Goal: Check status: Check status

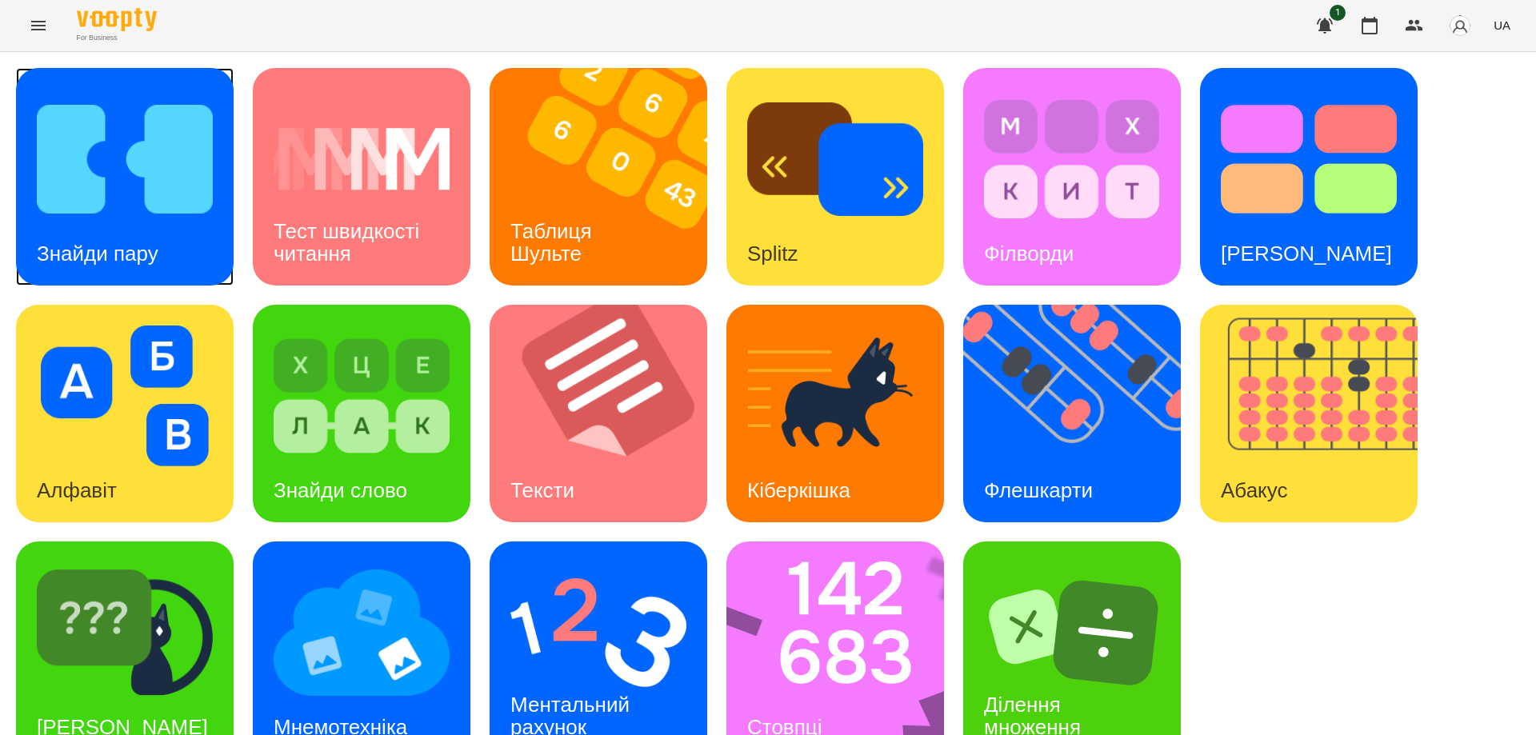
click at [85, 208] on img at bounding box center [125, 159] width 176 height 141
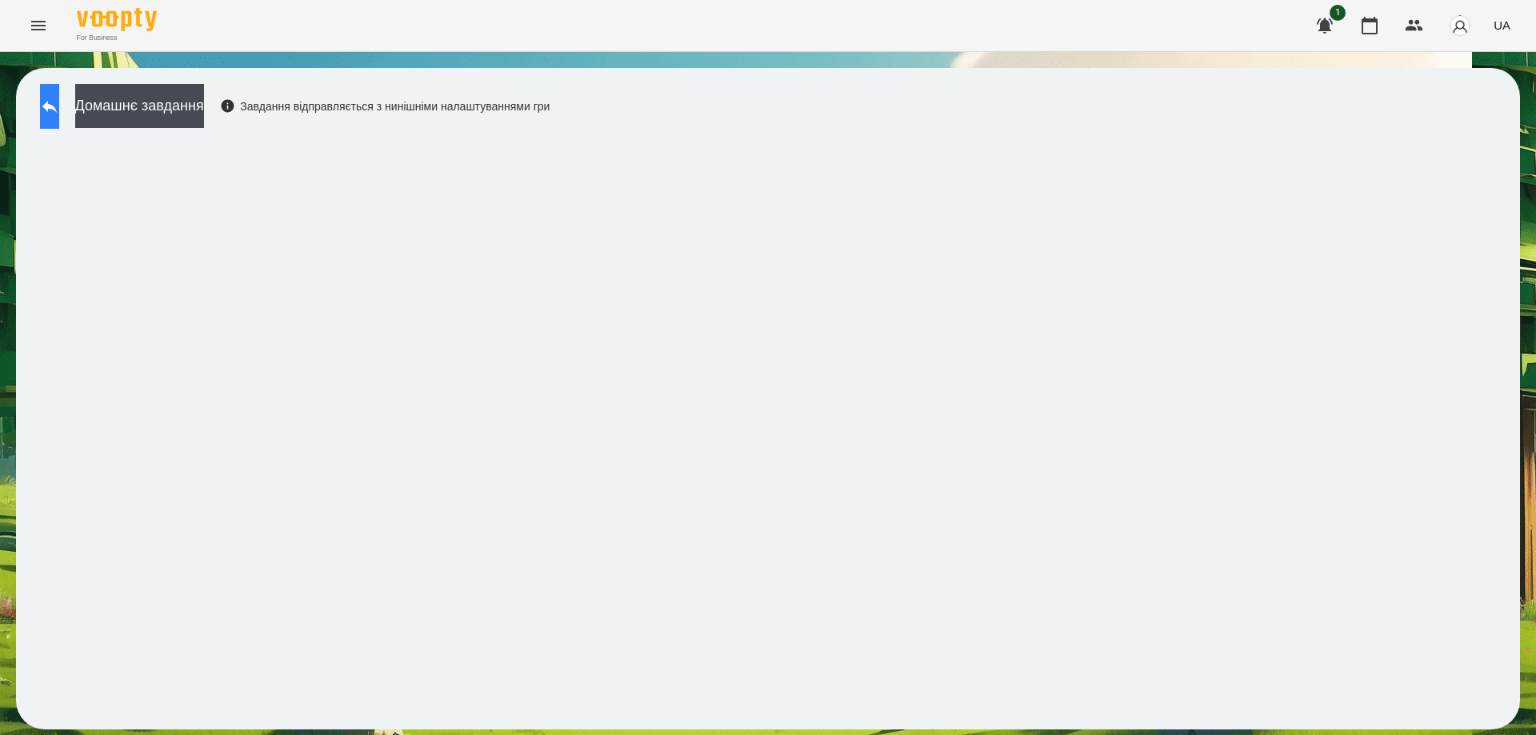
click at [42, 103] on button at bounding box center [49, 106] width 19 height 45
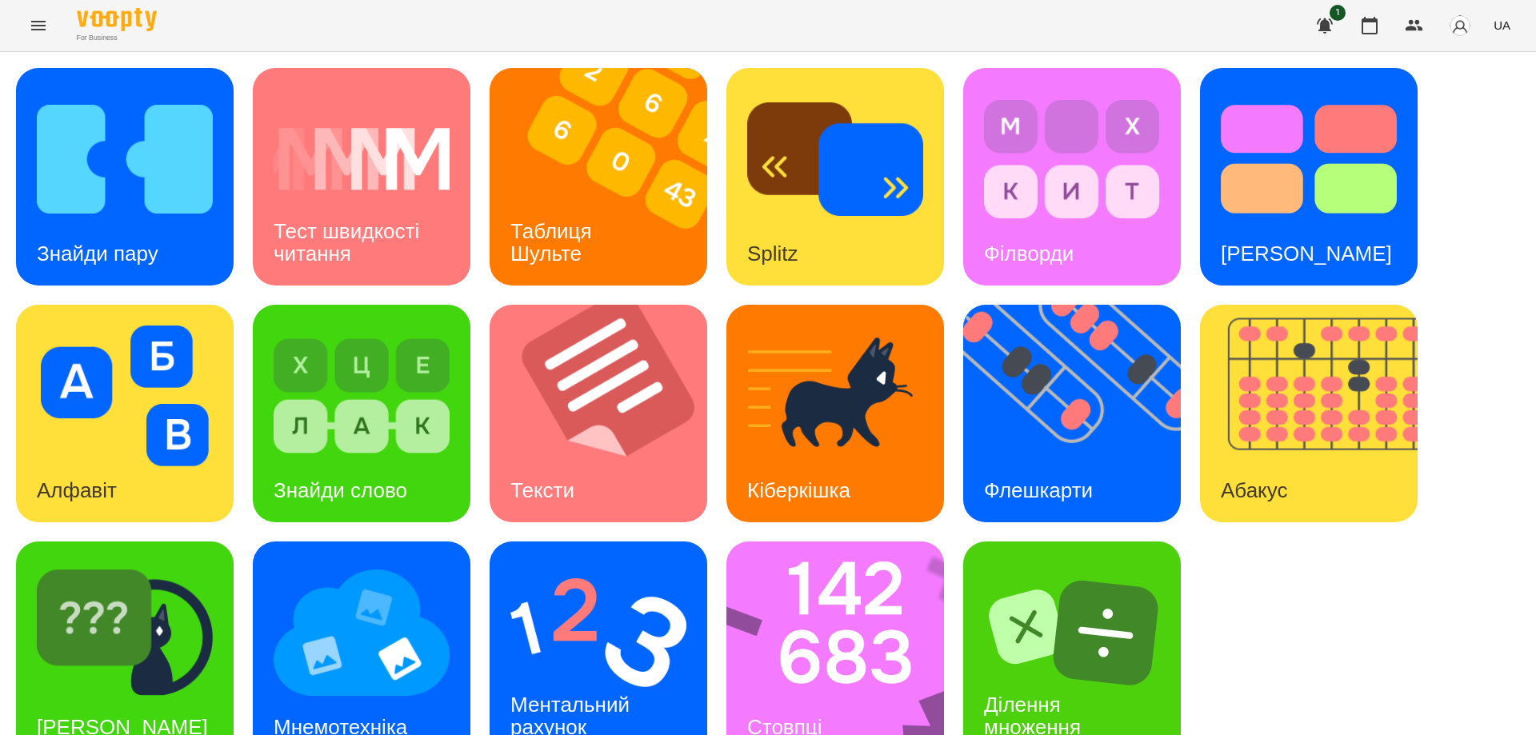
click at [39, 18] on icon "Menu" at bounding box center [38, 25] width 19 height 19
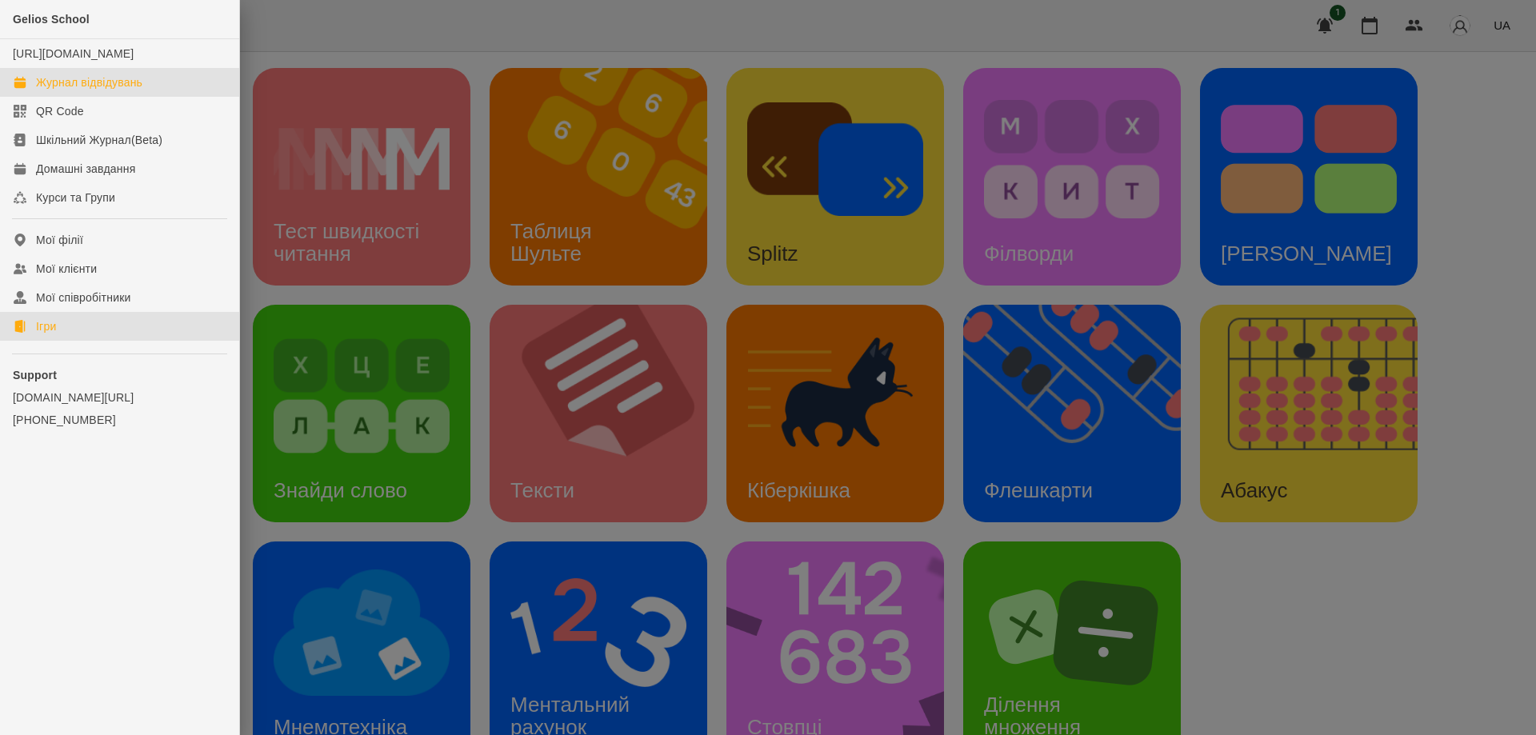
click at [87, 90] on div "Журнал відвідувань" at bounding box center [89, 82] width 106 height 16
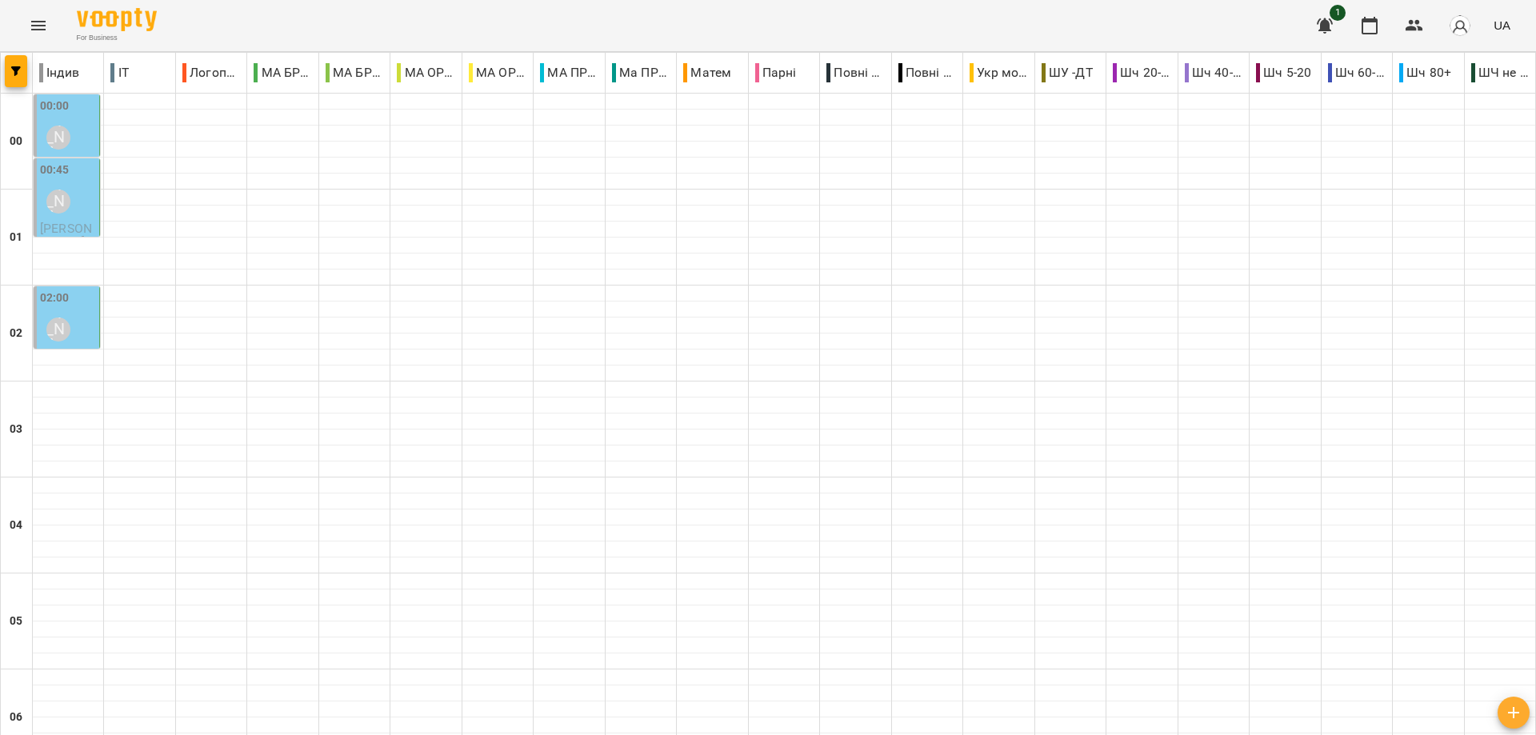
click at [74, 311] on div "[PERSON_NAME]" at bounding box center [58, 329] width 37 height 37
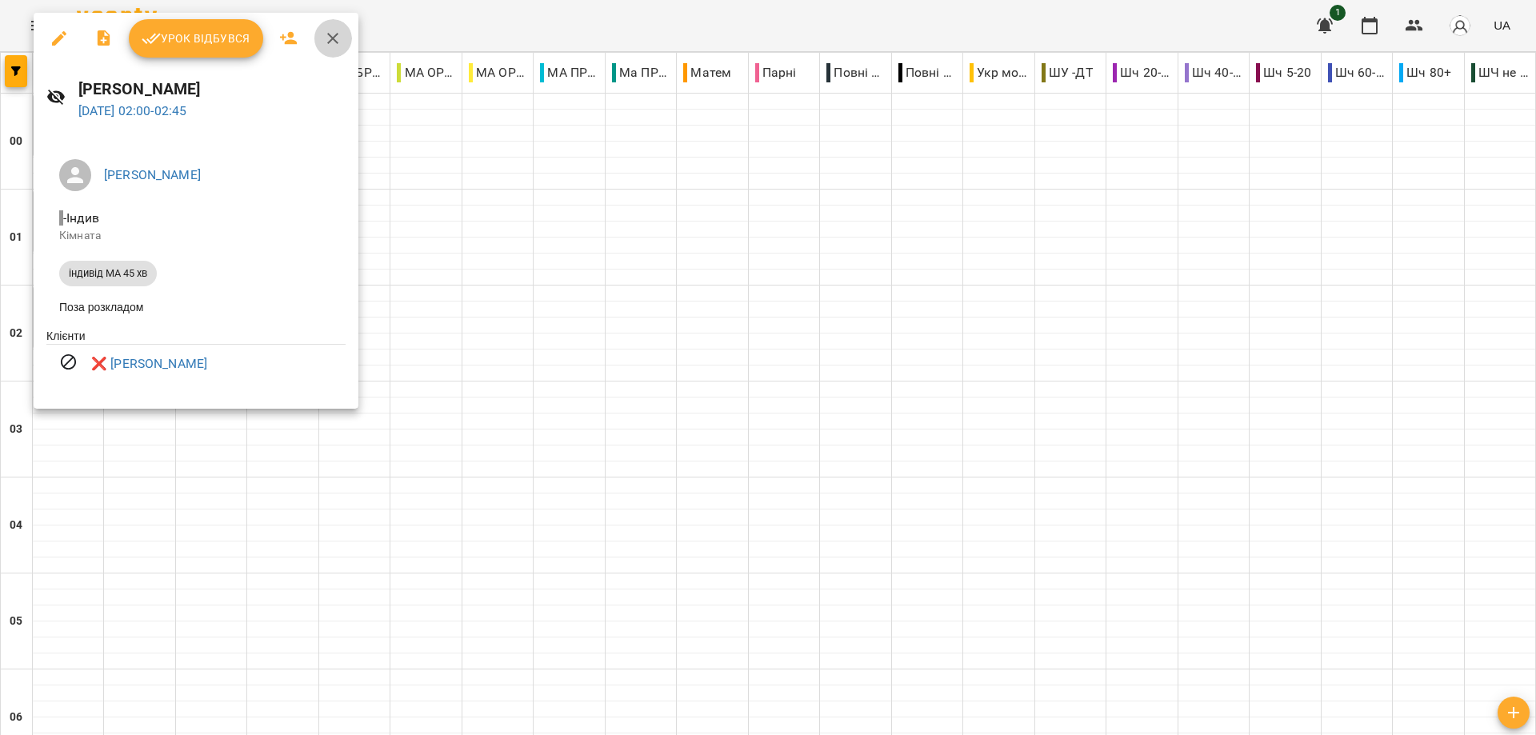
click at [337, 40] on icon "button" at bounding box center [332, 38] width 19 height 19
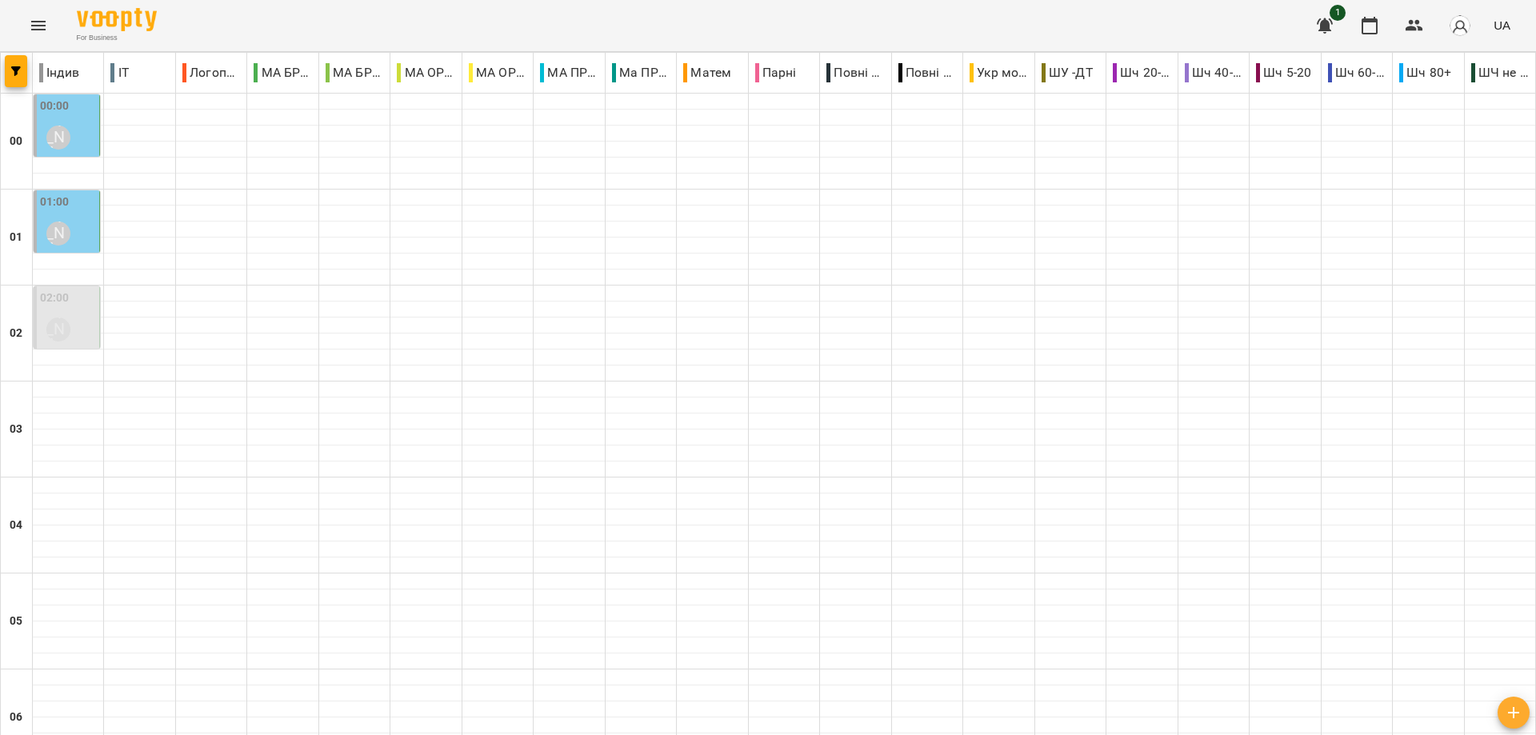
click at [71, 225] on div "[PERSON_NAME]" at bounding box center [58, 233] width 37 height 37
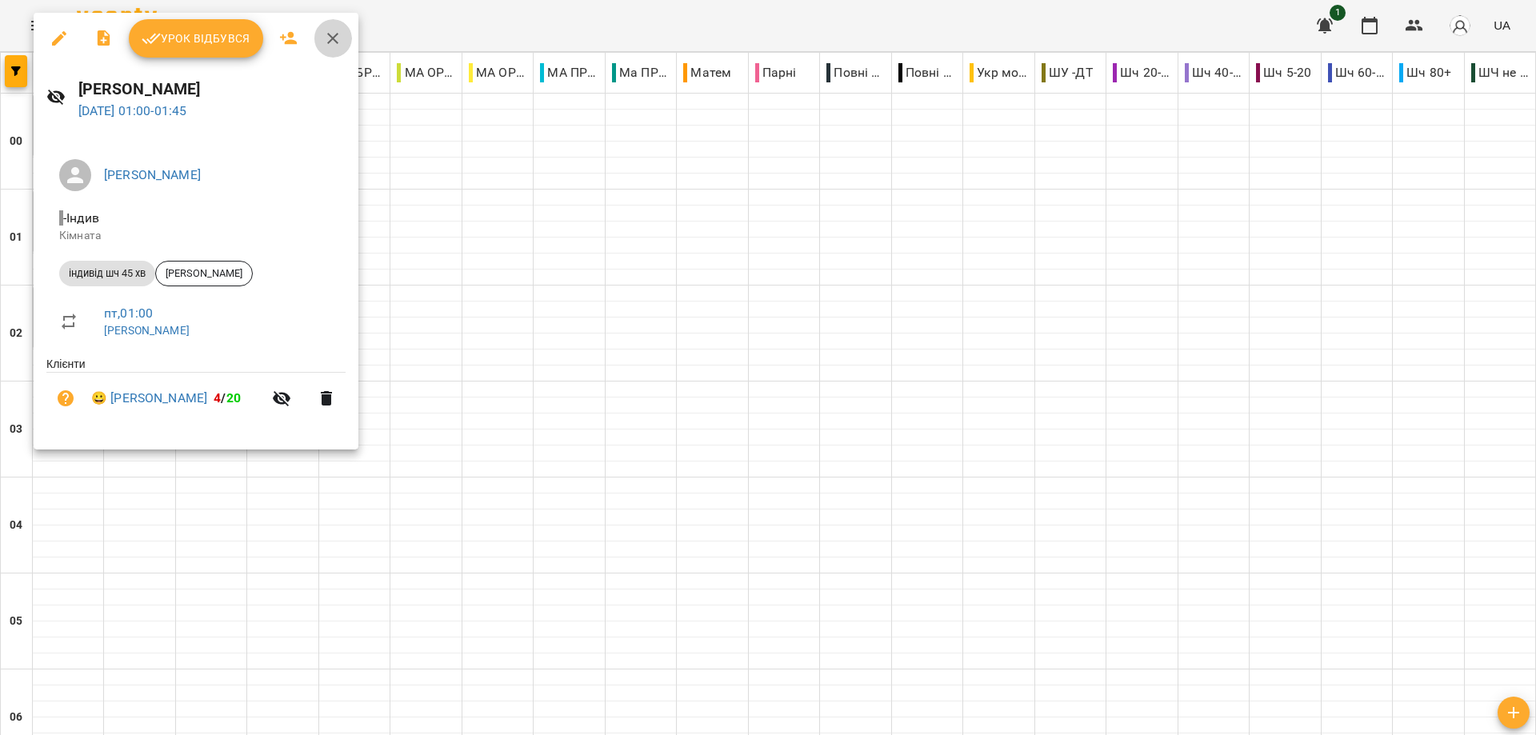
click at [342, 38] on button "button" at bounding box center [333, 38] width 38 height 38
